Goal: Task Accomplishment & Management: Complete application form

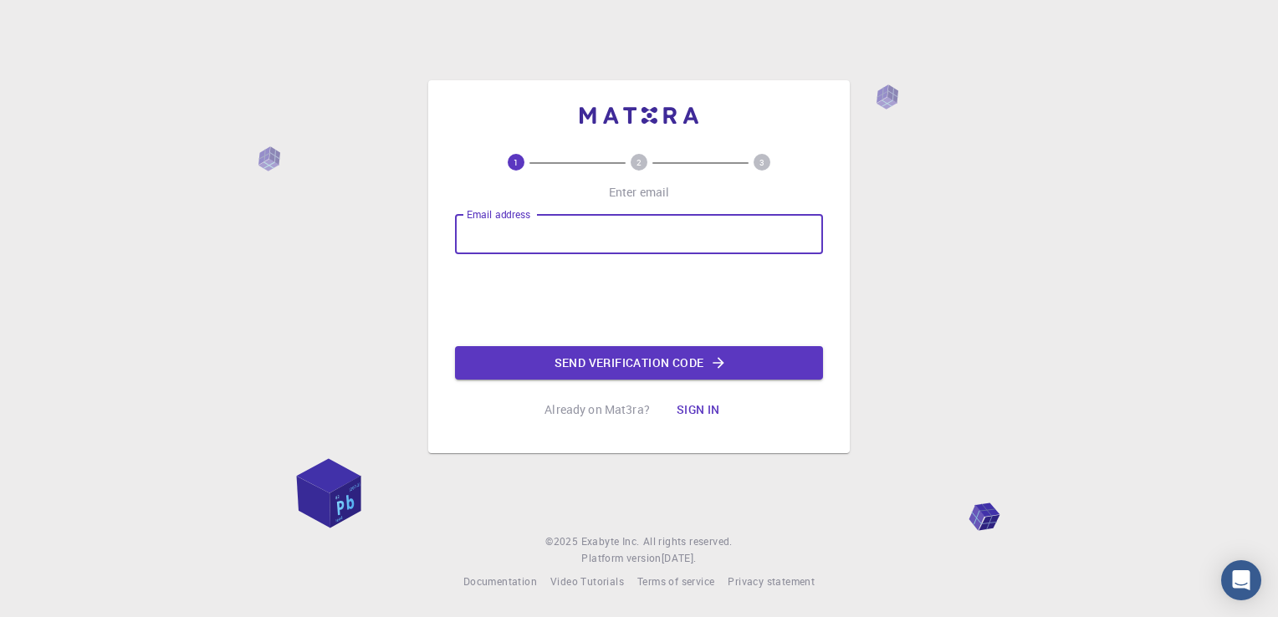
click at [571, 242] on input "Email address" at bounding box center [639, 234] width 368 height 40
type input "[EMAIL_ADDRESS][DOMAIN_NAME]"
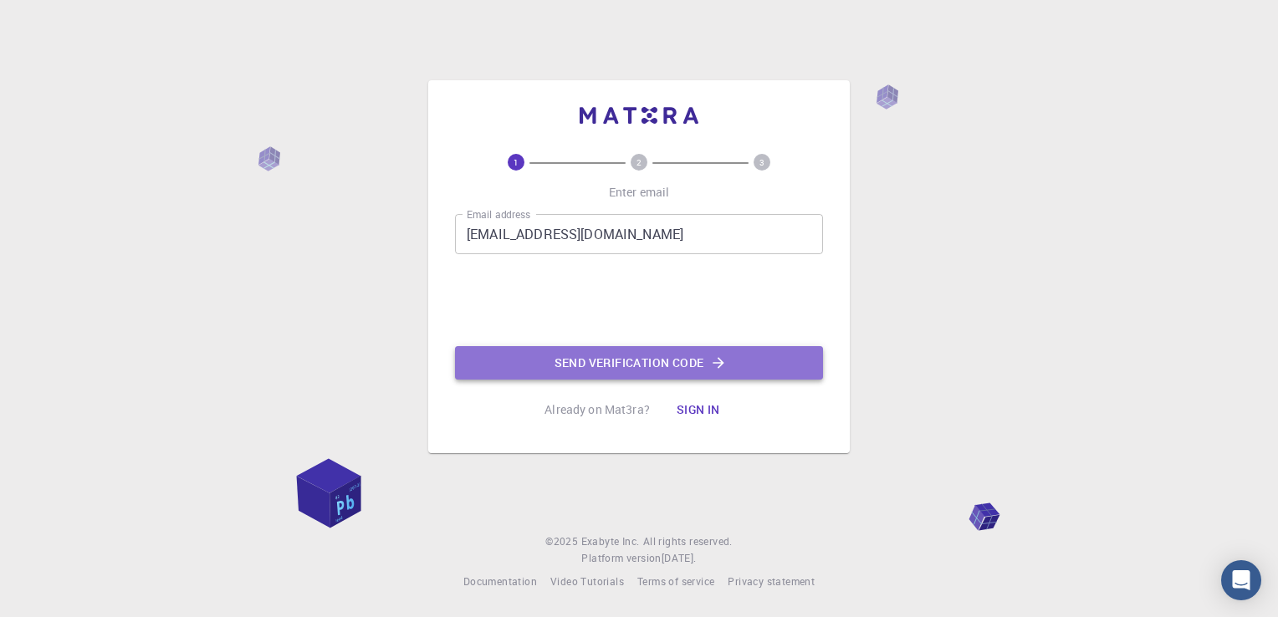
click at [647, 365] on button "Send verification code" at bounding box center [639, 362] width 368 height 33
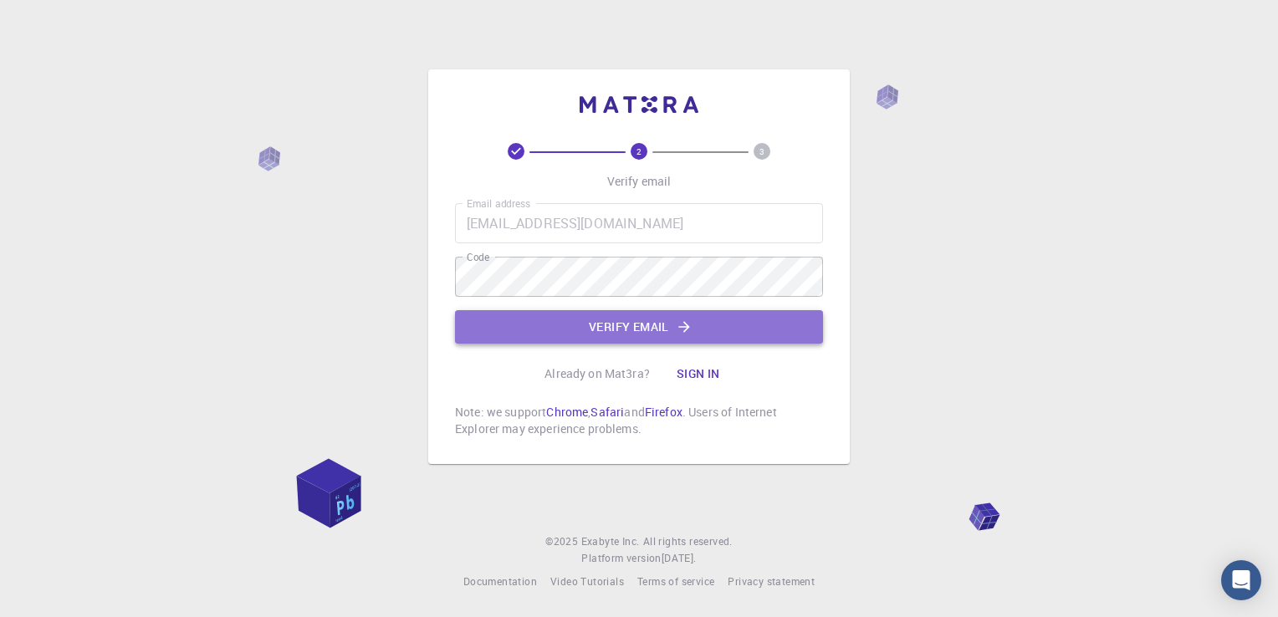
click at [686, 322] on icon "button" at bounding box center [684, 327] width 17 height 17
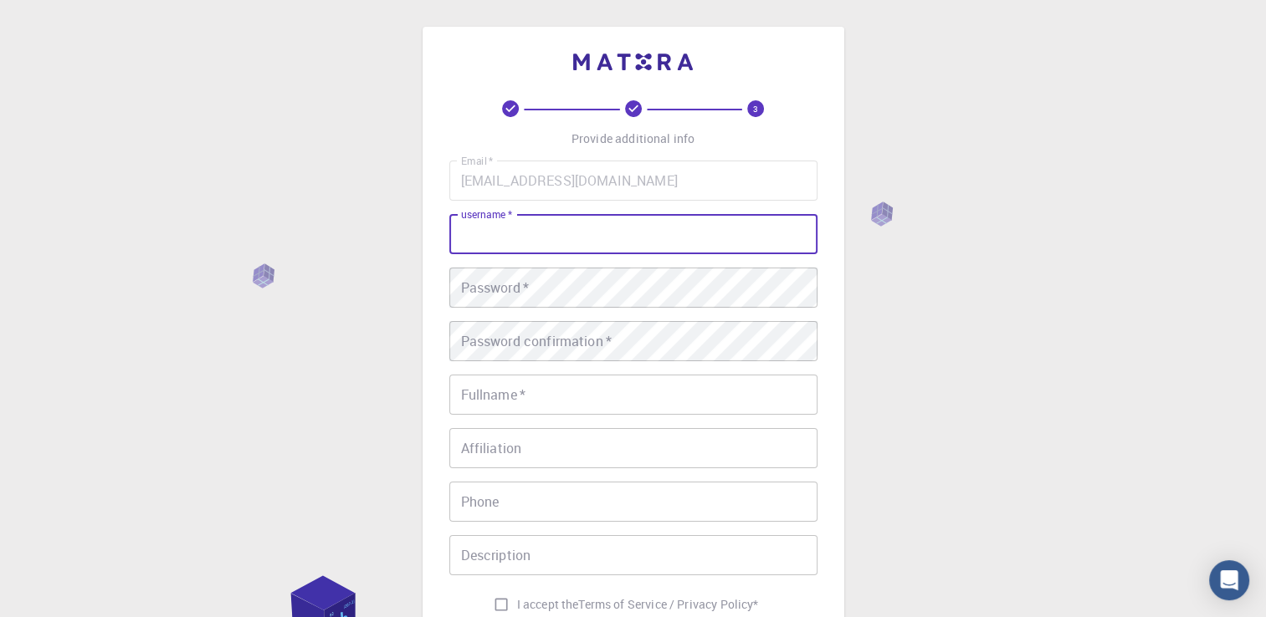
click at [699, 230] on input "username   *" at bounding box center [633, 234] width 368 height 40
type input "aksenija"
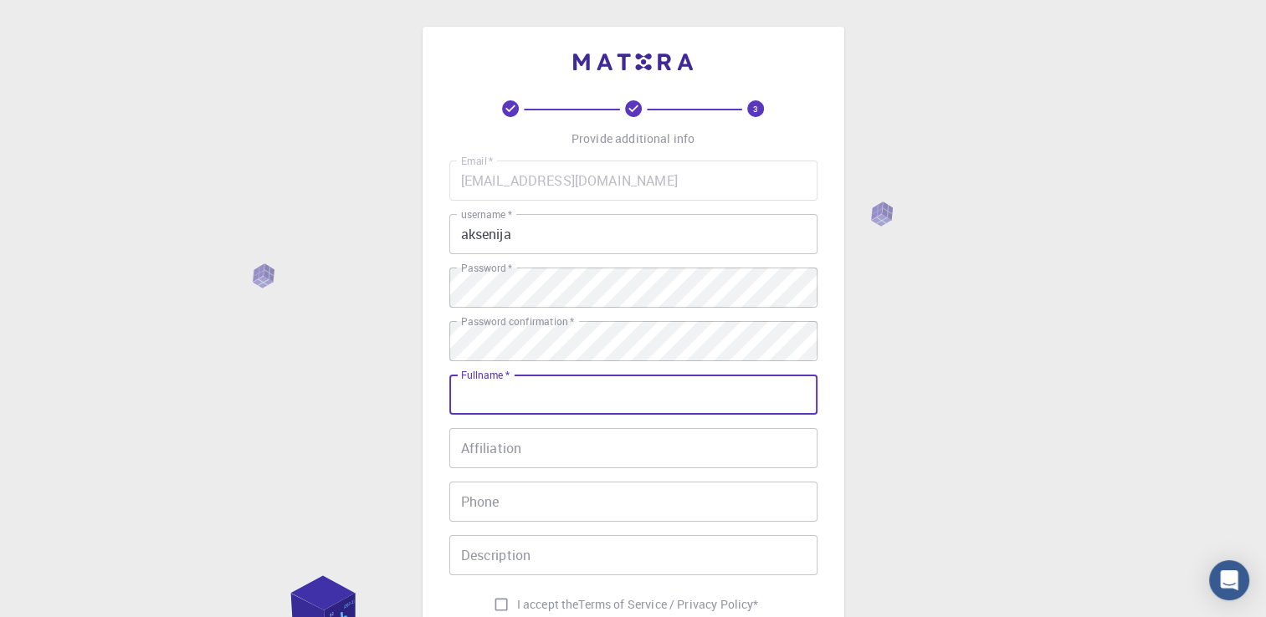
click at [509, 400] on input "Fullname   *" at bounding box center [633, 395] width 368 height 40
type input "Aksenija Bajuk"
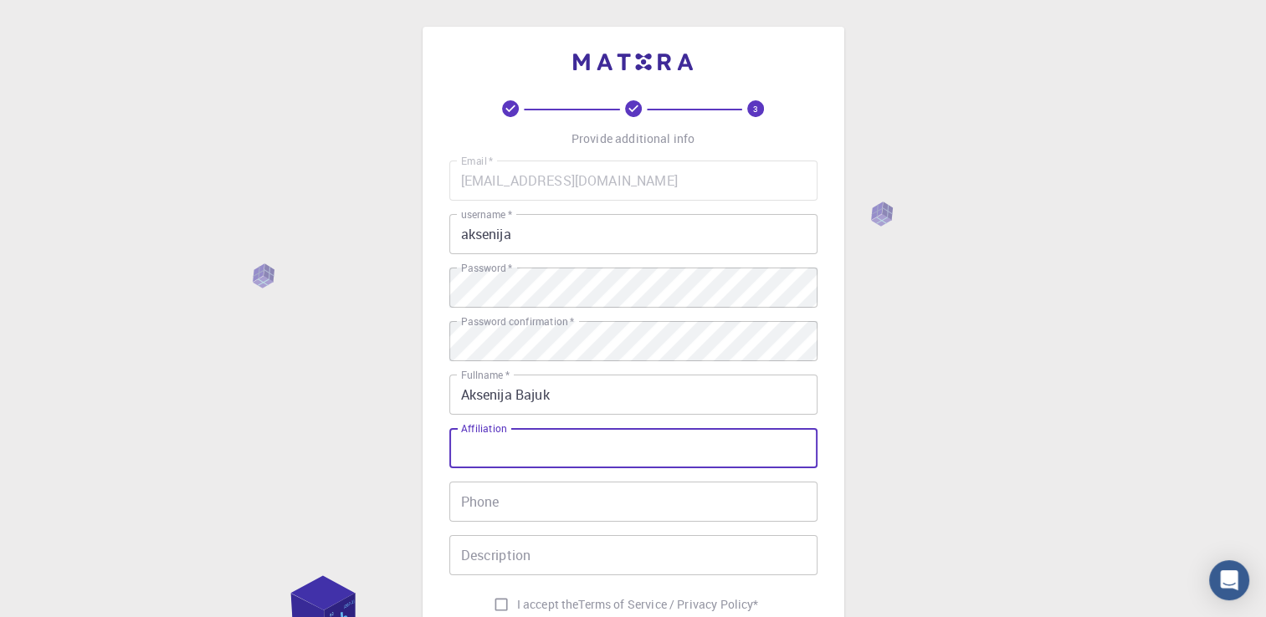
click at [505, 448] on input "Affiliation" at bounding box center [633, 448] width 368 height 40
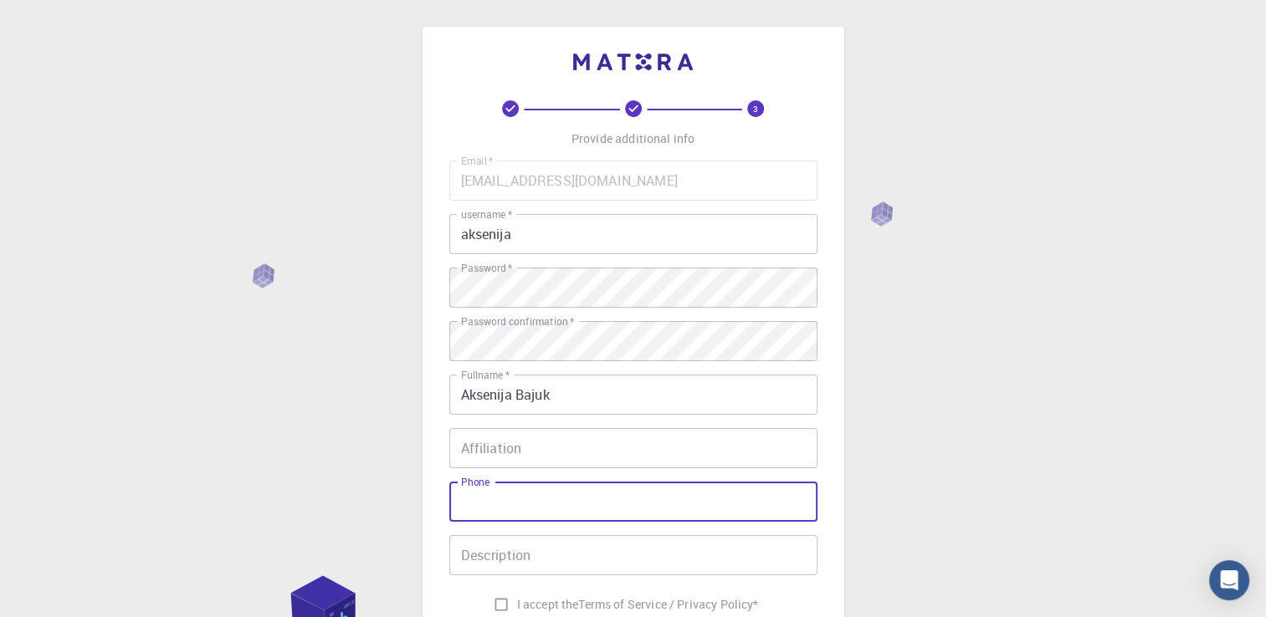
click at [506, 507] on input "Phone" at bounding box center [633, 502] width 368 height 40
type input "[PHONE_NUMBER]"
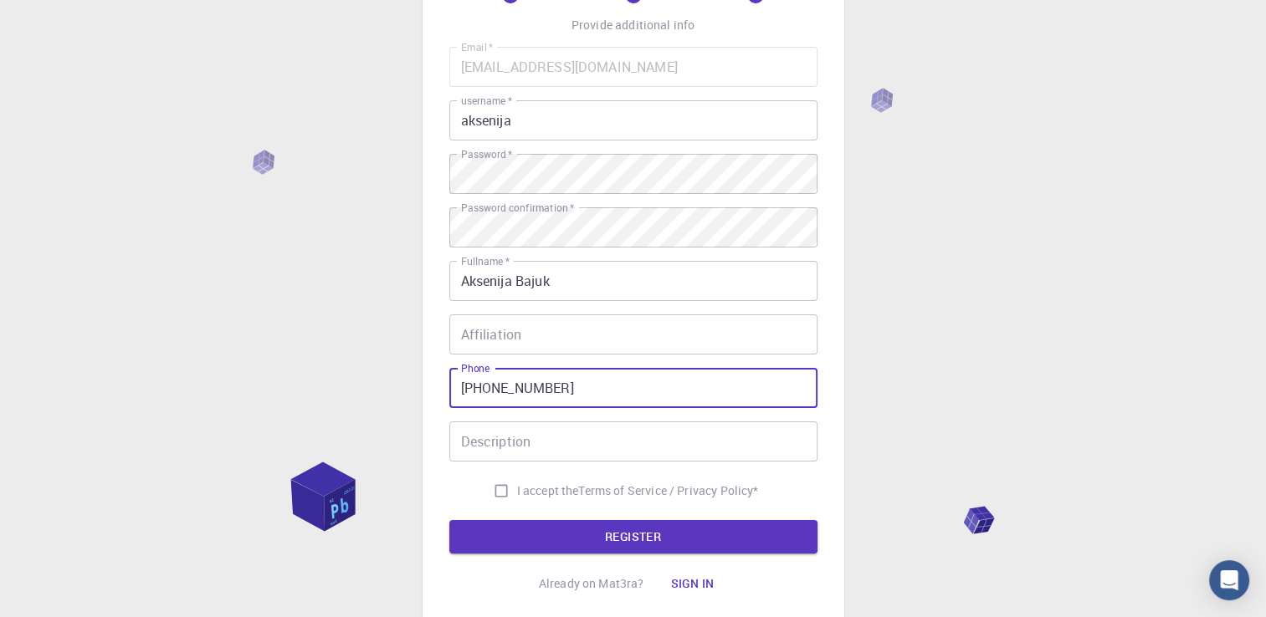
scroll to position [120, 0]
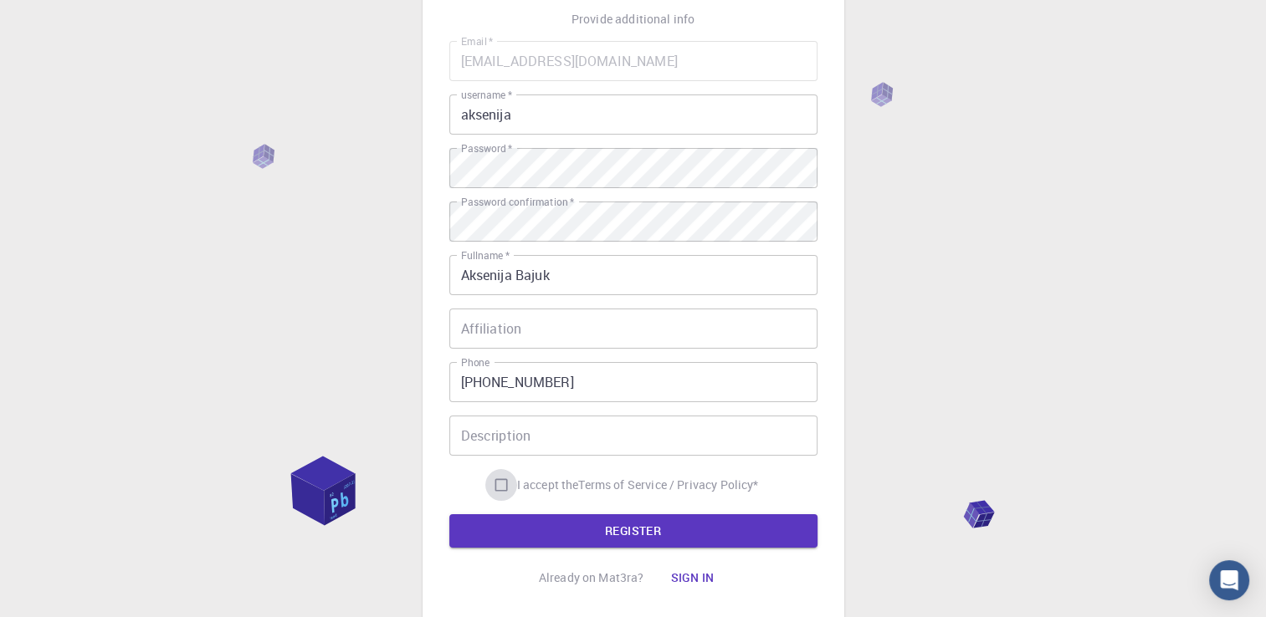
click at [485, 476] on input "I accept the Terms of Service / Privacy Policy *" at bounding box center [501, 485] width 32 height 32
checkbox input "true"
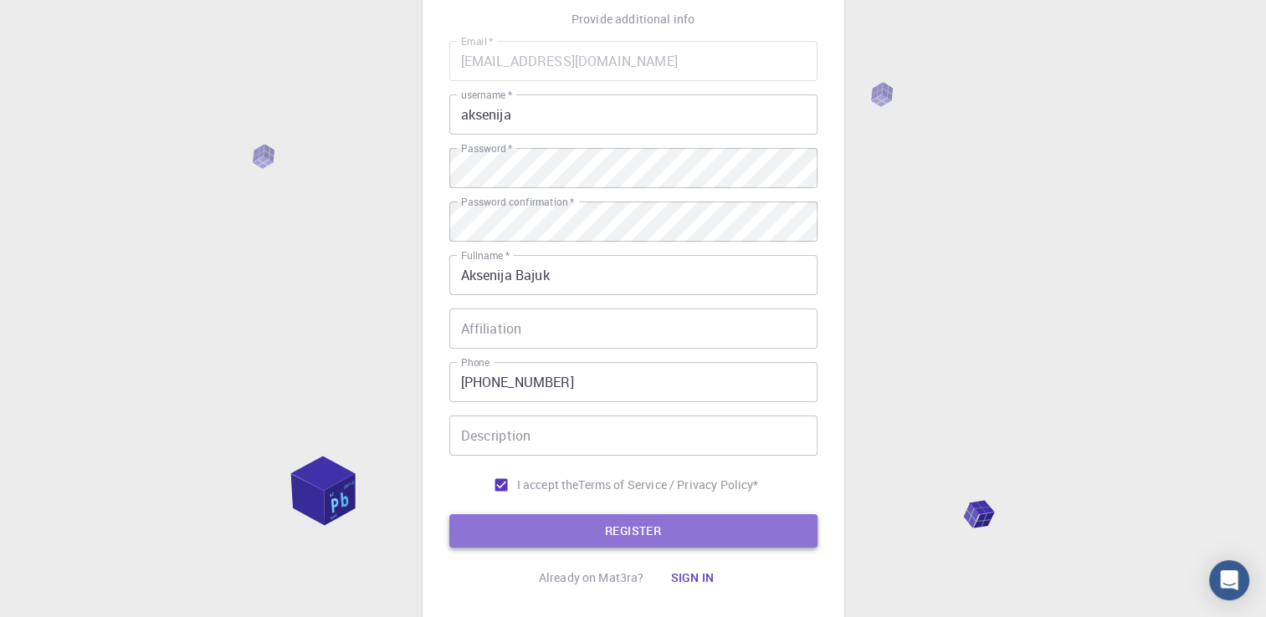
click at [582, 518] on button "REGISTER" at bounding box center [633, 531] width 368 height 33
click at [602, 536] on button "REGISTER" at bounding box center [633, 531] width 368 height 33
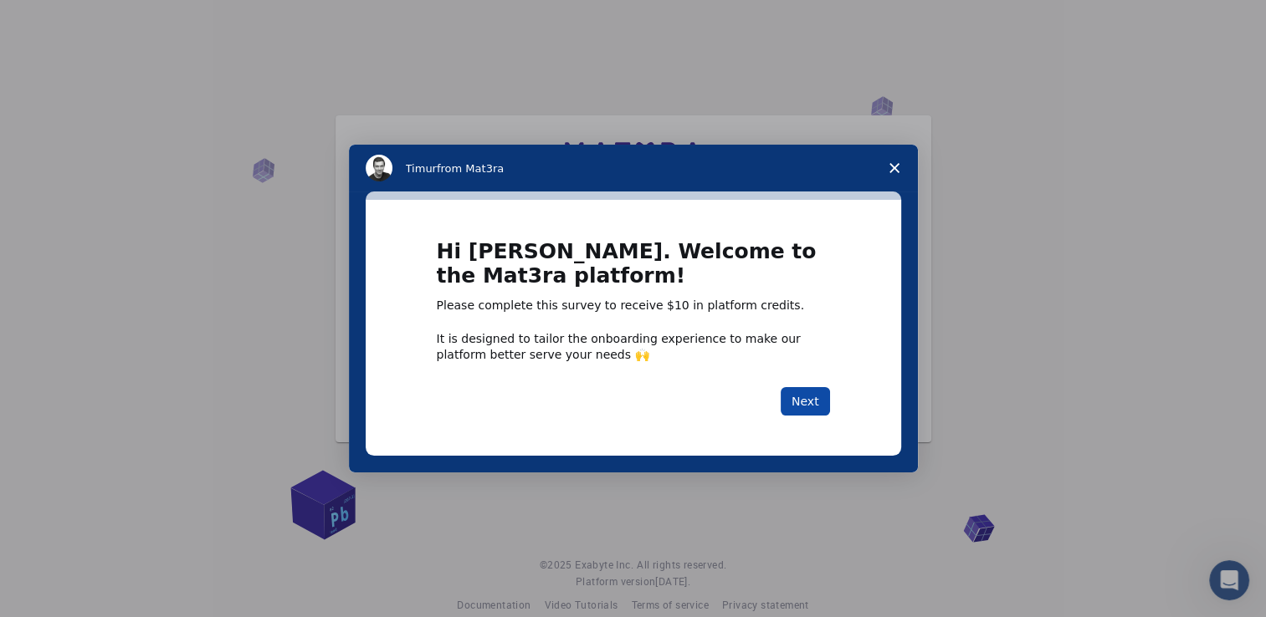
click at [800, 402] on button "Next" at bounding box center [805, 401] width 49 height 28
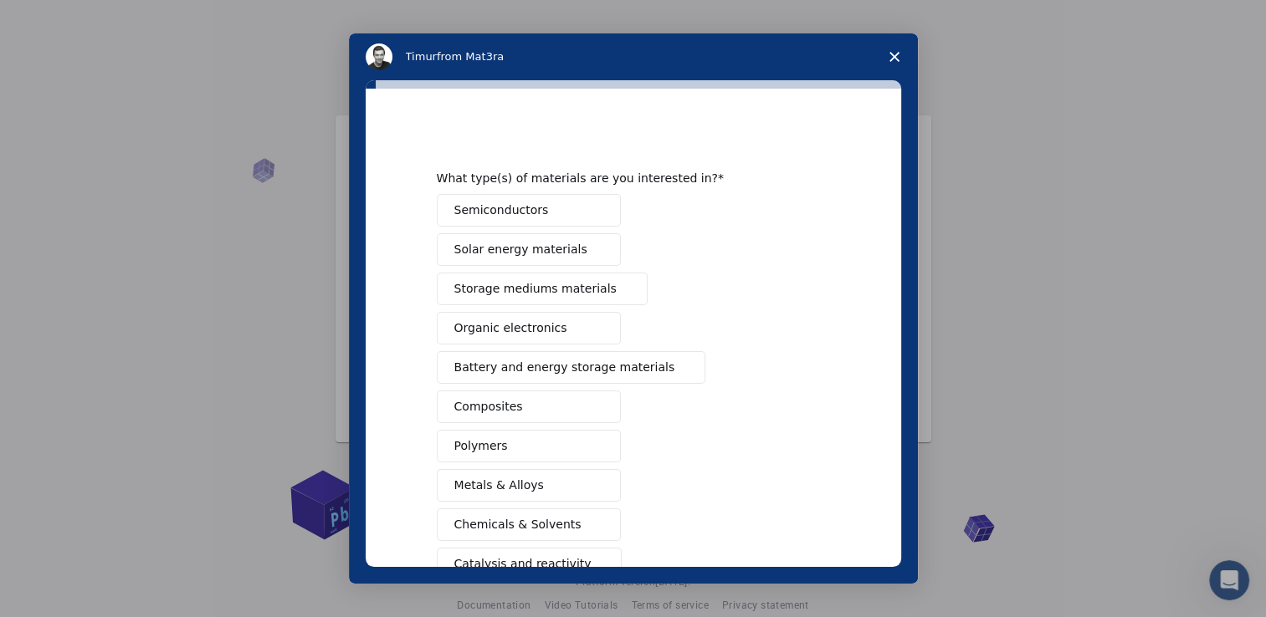
click at [897, 59] on polygon "Close survey" at bounding box center [894, 57] width 10 height 10
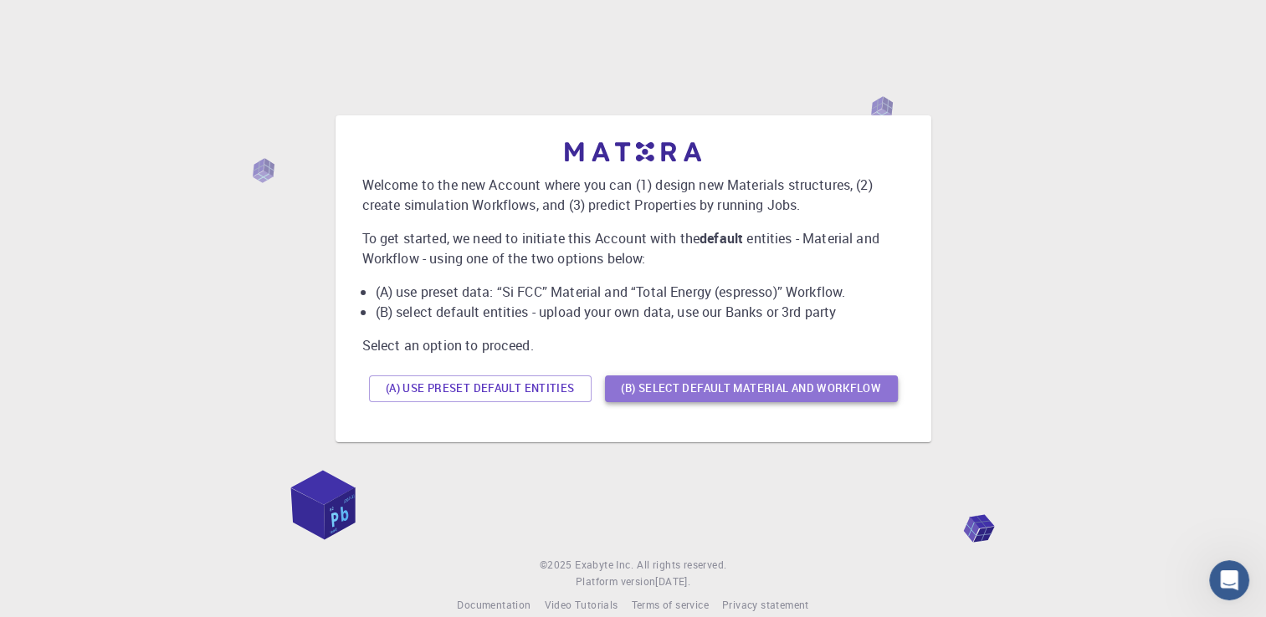
click at [712, 387] on button "(B) Select default material and workflow" at bounding box center [751, 389] width 293 height 27
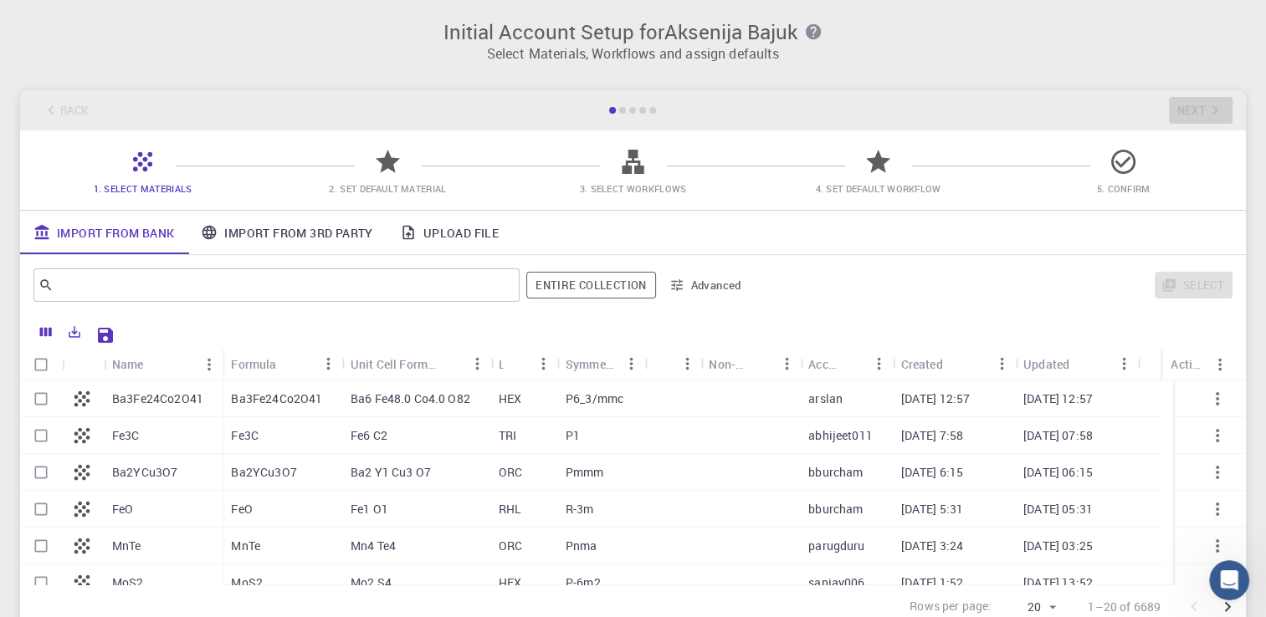
click at [336, 403] on div "Ba3Fe24Co2O41" at bounding box center [282, 399] width 119 height 37
checkbox input "true"
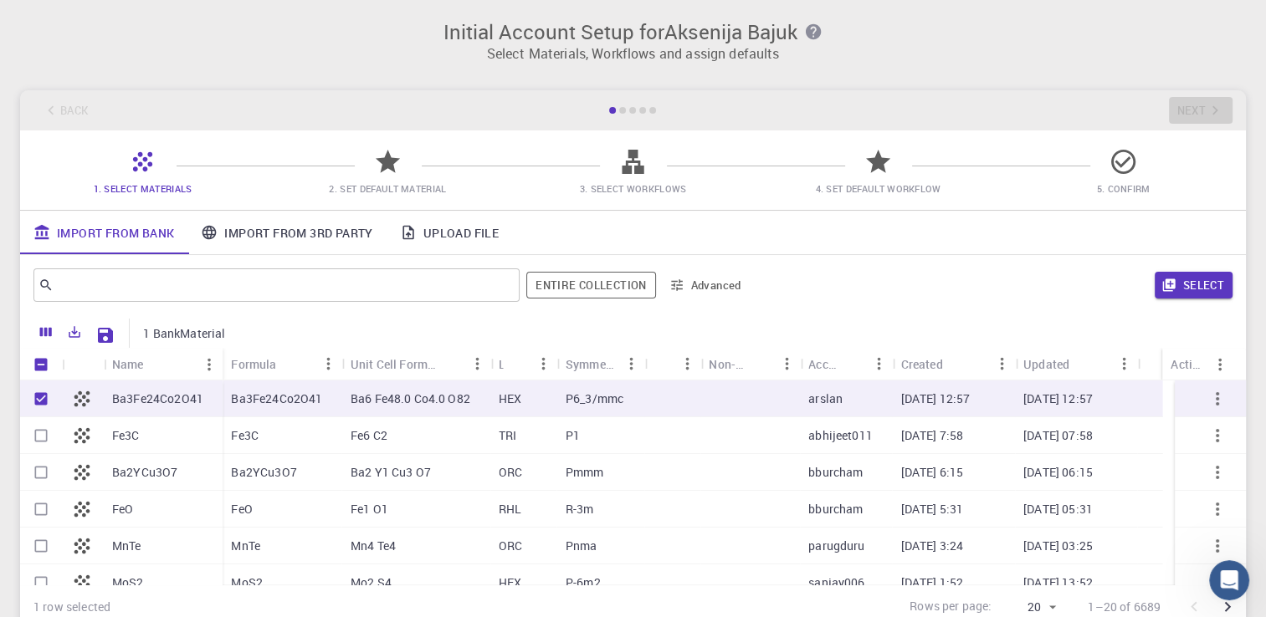
click at [336, 403] on div "Ba3Fe24Co2O41" at bounding box center [282, 399] width 119 height 37
checkbox input "false"
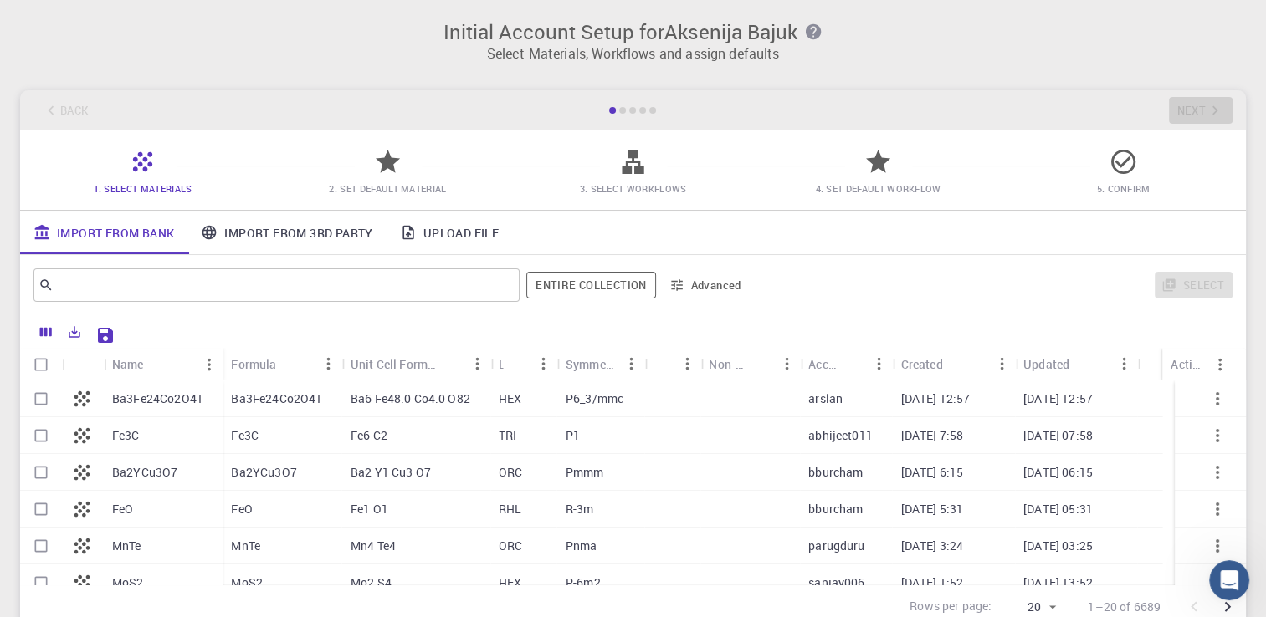
click at [336, 403] on div "Ba3Fe24Co2O41" at bounding box center [282, 399] width 119 height 37
checkbox input "true"
